Goal: Find specific page/section: Find specific page/section

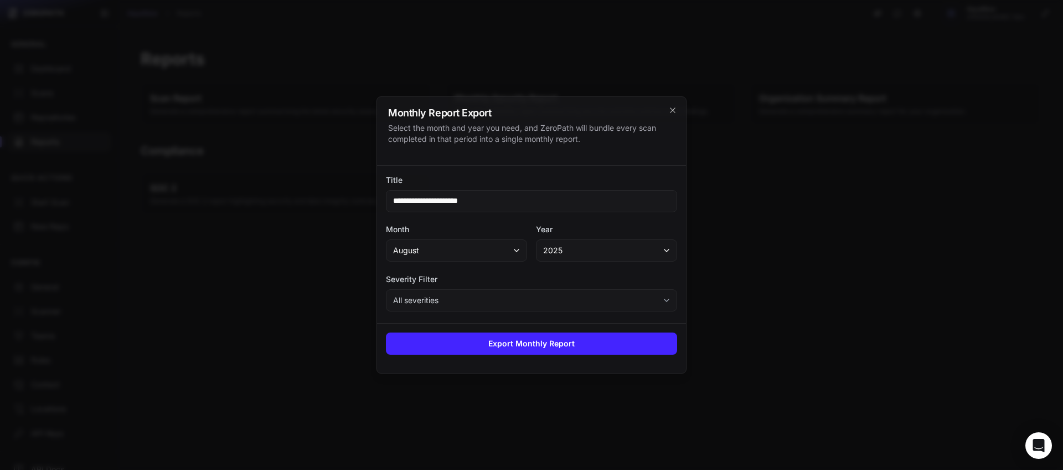
click at [679, 111] on div "Monthly Report Export Select the month and year you need, and ZeroPath will bun…" at bounding box center [531, 131] width 309 height 69
click at [674, 110] on icon "cross 2," at bounding box center [672, 110] width 9 height 9
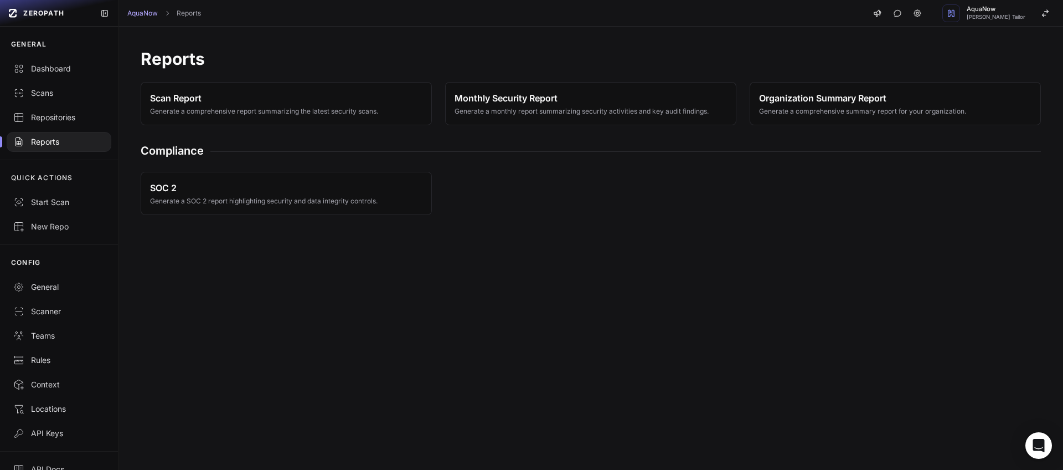
click at [49, 142] on div "Reports" at bounding box center [58, 141] width 91 height 11
